Goal: Information Seeking & Learning: Check status

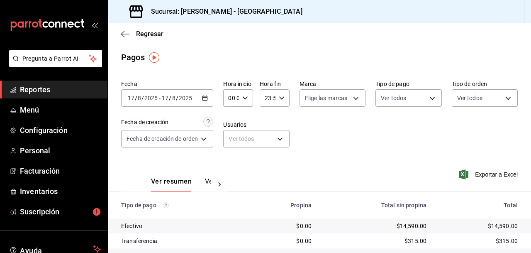
click at [39, 87] on span "Reportes" at bounding box center [60, 89] width 81 height 11
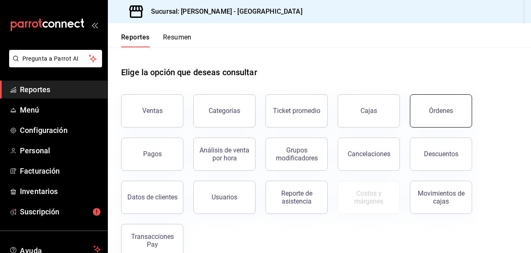
click at [451, 106] on button "Órdenes" at bounding box center [441, 110] width 62 height 33
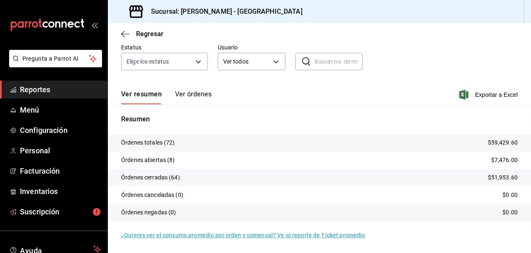
scroll to position [72, 0]
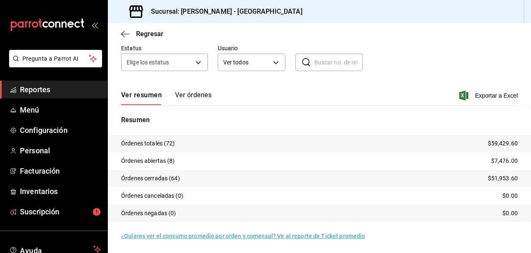
click at [39, 87] on span "Reportes" at bounding box center [60, 89] width 81 height 11
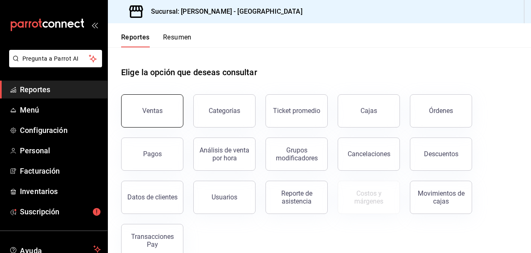
click at [148, 107] on div "Ventas" at bounding box center [152, 111] width 20 height 8
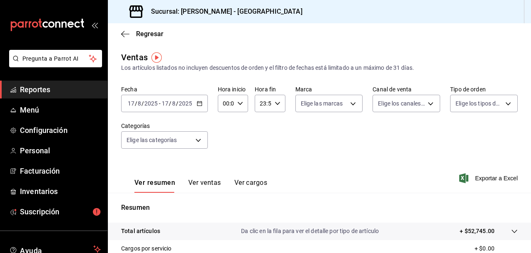
click at [200, 103] on icon "button" at bounding box center [200, 103] width 6 height 6
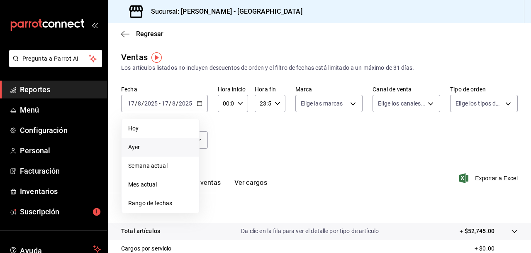
click at [136, 146] on span "Ayer" at bounding box center [160, 147] width 64 height 9
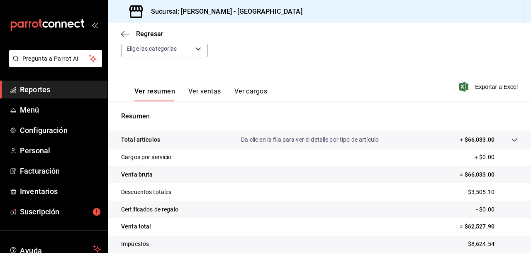
scroll to position [91, 0]
click at [35, 89] on span "Reportes" at bounding box center [60, 89] width 81 height 11
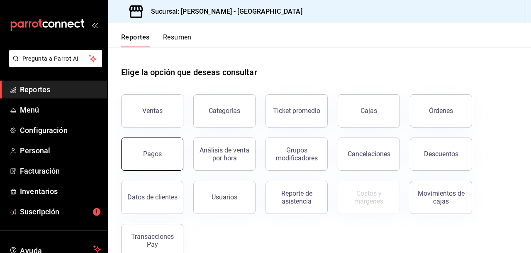
click at [152, 154] on div "Pagos" at bounding box center [152, 154] width 19 height 8
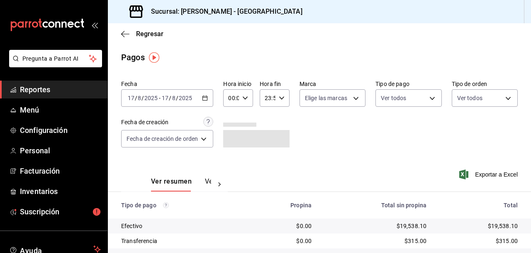
click at [207, 95] on icon "button" at bounding box center [205, 98] width 6 height 6
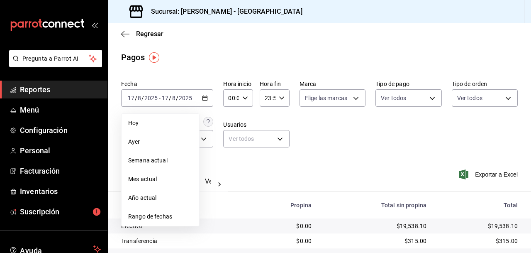
click at [146, 215] on span "Rango de fechas" at bounding box center [160, 216] width 64 height 9
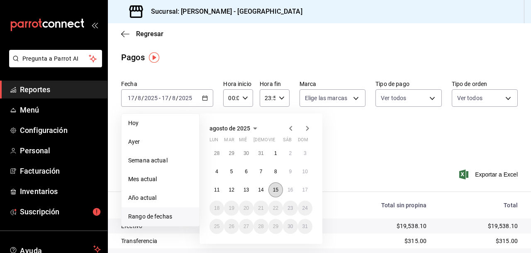
click at [277, 190] on abbr "15" at bounding box center [275, 190] width 5 height 6
click at [307, 190] on abbr "17" at bounding box center [304, 190] width 5 height 6
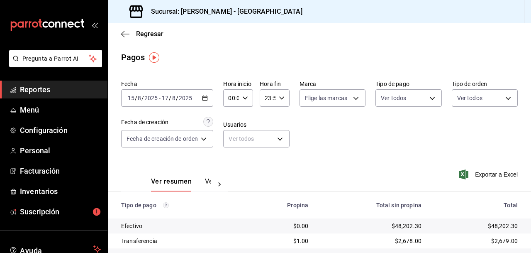
click at [44, 88] on span "Reportes" at bounding box center [60, 89] width 81 height 11
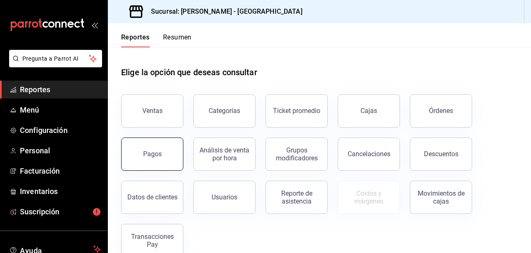
click at [149, 151] on div "Pagos" at bounding box center [152, 154] width 19 height 8
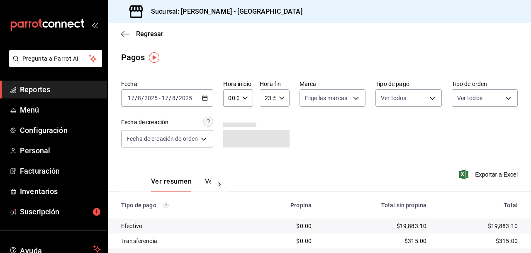
click at [207, 96] on \(Stroke\) "button" at bounding box center [204, 98] width 5 height 5
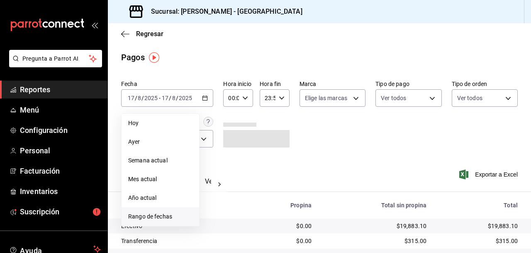
click at [156, 215] on span "Rango de fechas" at bounding box center [160, 216] width 64 height 9
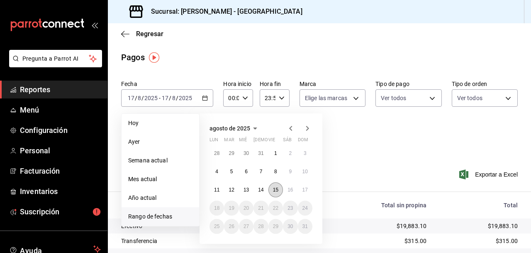
click at [274, 190] on abbr "15" at bounding box center [275, 190] width 5 height 6
click at [291, 189] on abbr "16" at bounding box center [289, 190] width 5 height 6
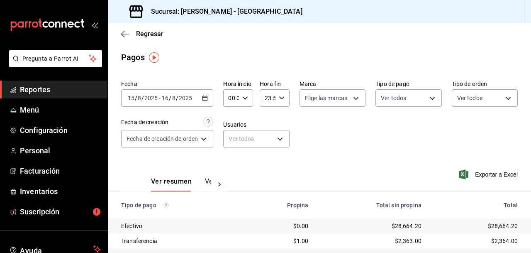
scroll to position [54, 0]
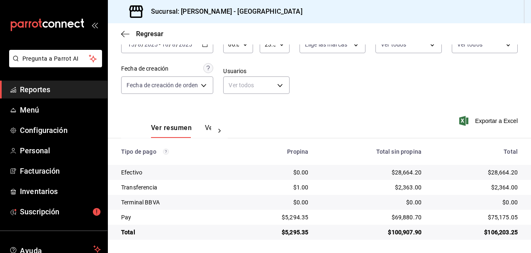
click at [38, 86] on span "Reportes" at bounding box center [60, 89] width 81 height 11
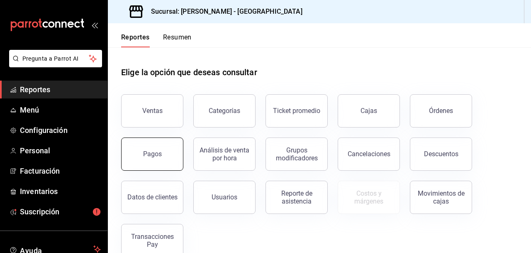
click at [152, 152] on div "Pagos" at bounding box center [152, 154] width 19 height 8
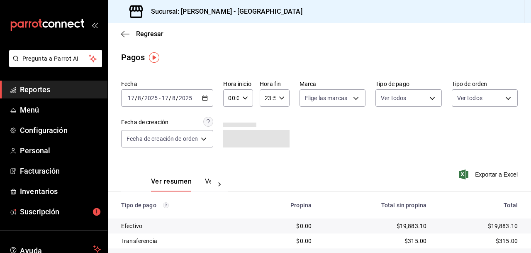
click at [204, 97] on \(Stroke\) "button" at bounding box center [205, 97] width 5 height 0
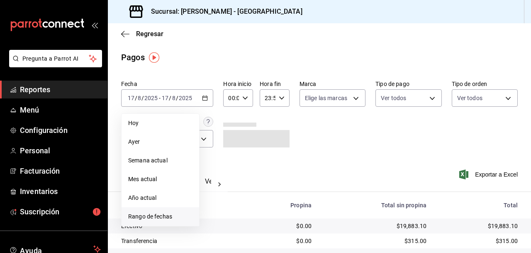
click at [158, 214] on span "Rango de fechas" at bounding box center [160, 216] width 64 height 9
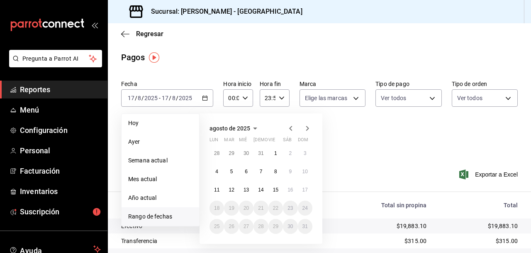
click at [292, 125] on icon "button" at bounding box center [291, 128] width 10 height 10
click at [229, 153] on abbr "29" at bounding box center [231, 153] width 5 height 6
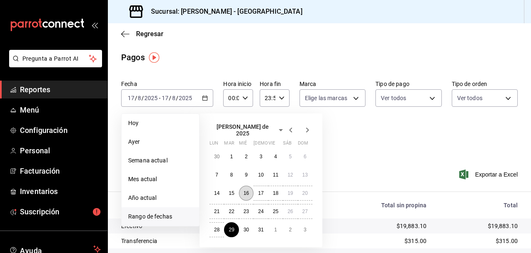
click at [245, 190] on abbr "16" at bounding box center [245, 193] width 5 height 6
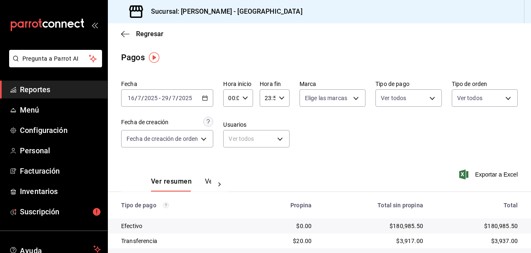
click at [204, 97] on icon "button" at bounding box center [205, 98] width 6 height 6
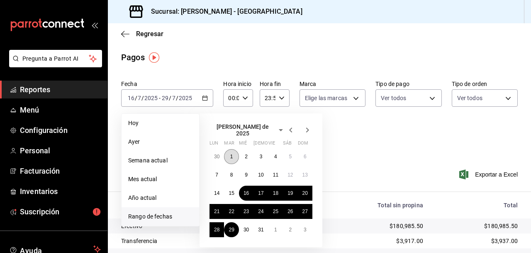
click at [231, 153] on abbr "1" at bounding box center [231, 156] width 3 height 6
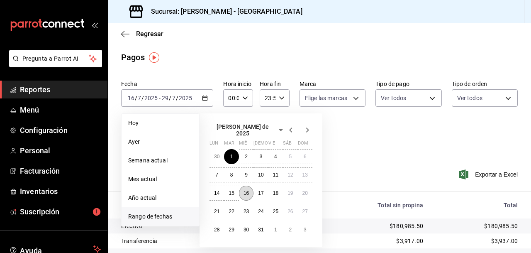
click at [247, 190] on abbr "16" at bounding box center [245, 193] width 5 height 6
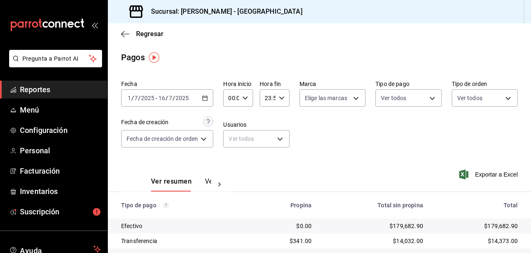
click at [38, 89] on span "Reportes" at bounding box center [60, 89] width 81 height 11
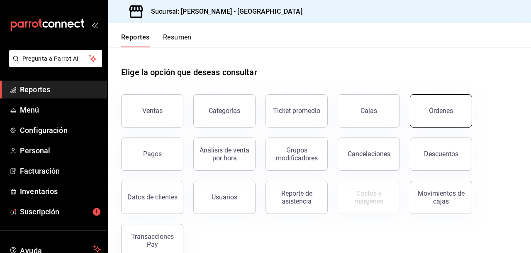
click at [448, 109] on div "Órdenes" at bounding box center [441, 111] width 24 height 8
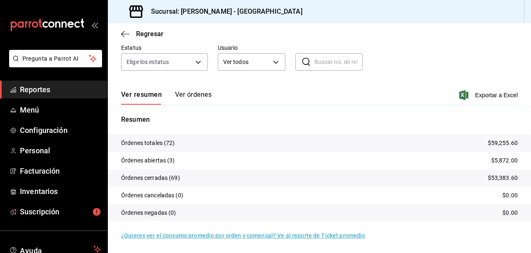
scroll to position [73, 0]
